Goal: Find specific page/section: Find specific page/section

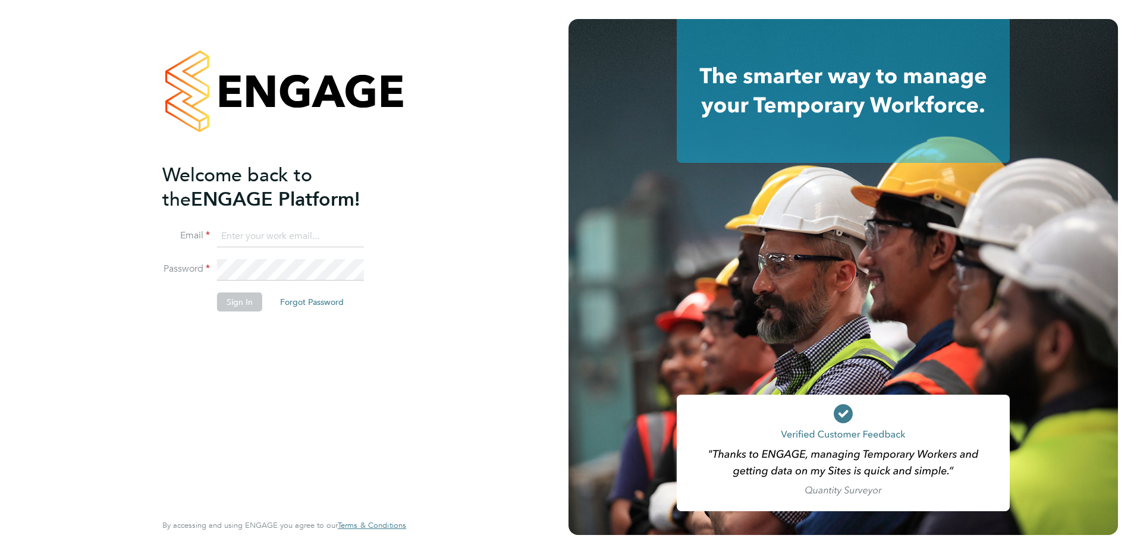
type input "allyx@rec-solutions.net"
click at [236, 303] on button "Sign In" at bounding box center [239, 302] width 45 height 19
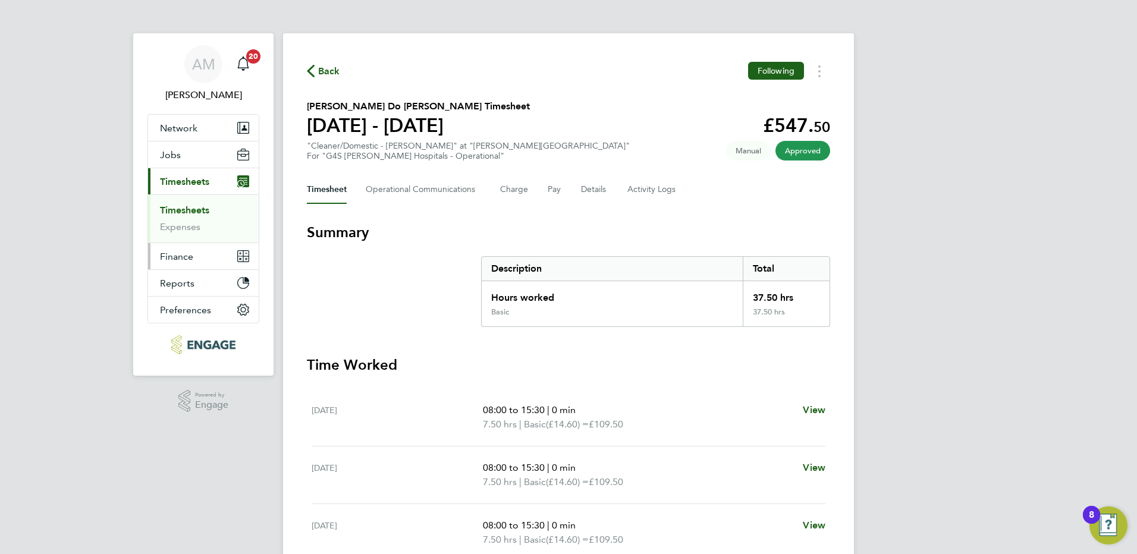
click at [180, 257] on span "Finance" at bounding box center [176, 256] width 33 height 11
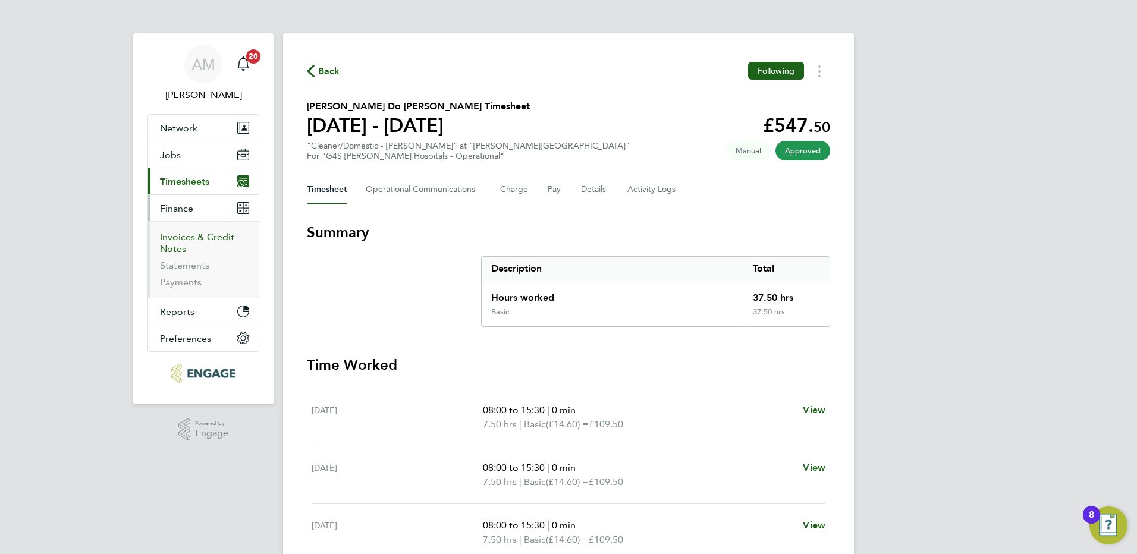
click at [183, 240] on link "Invoices & Credit Notes" at bounding box center [197, 242] width 74 height 23
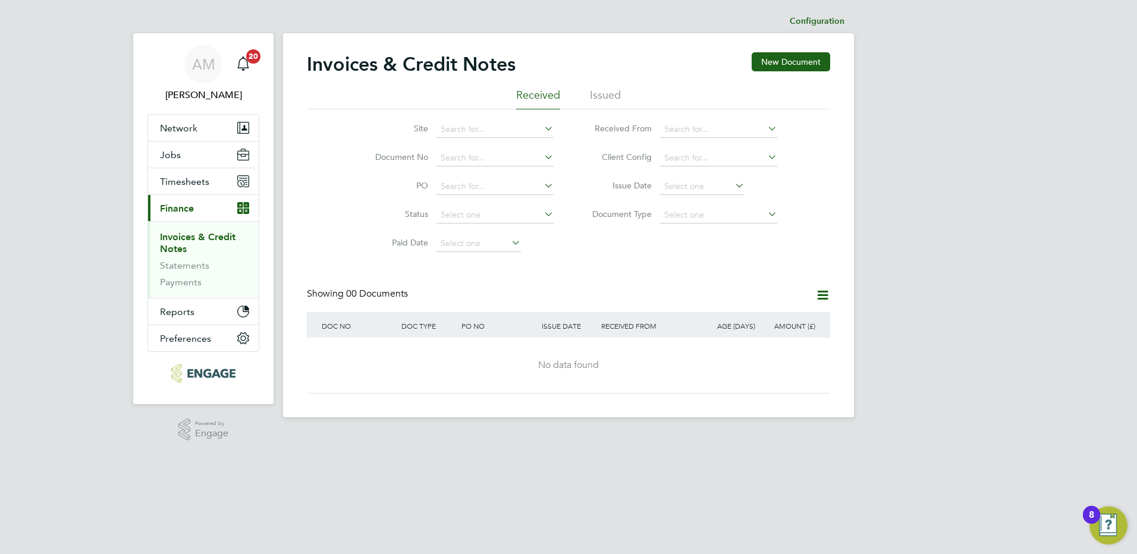
click at [617, 99] on li "Issued" at bounding box center [605, 98] width 31 height 21
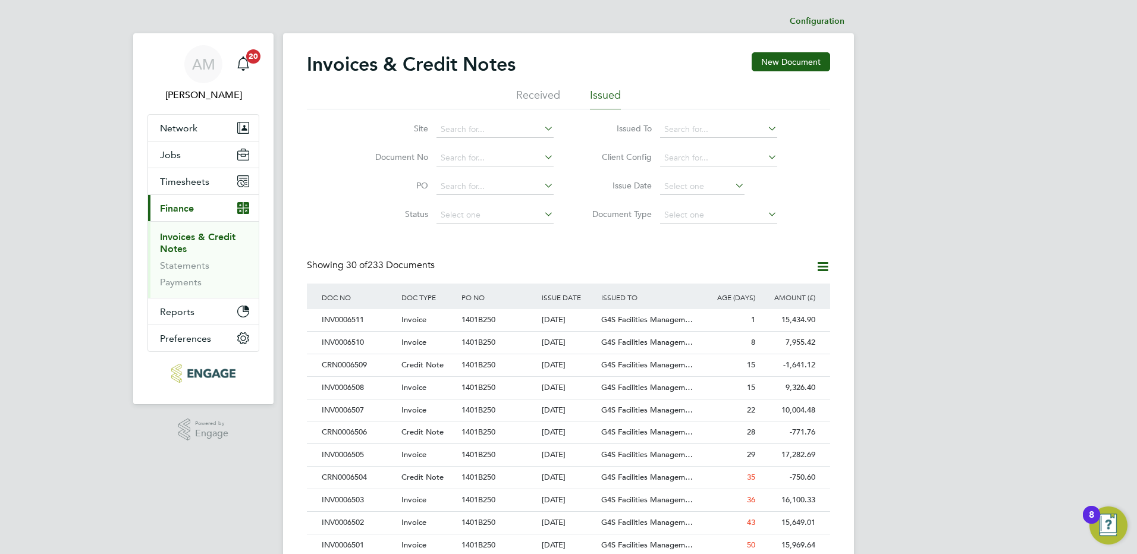
click at [764, 267] on div "Showing 30 of 233 Documents" at bounding box center [568, 271] width 523 height 24
